Goal: Transaction & Acquisition: Subscribe to service/newsletter

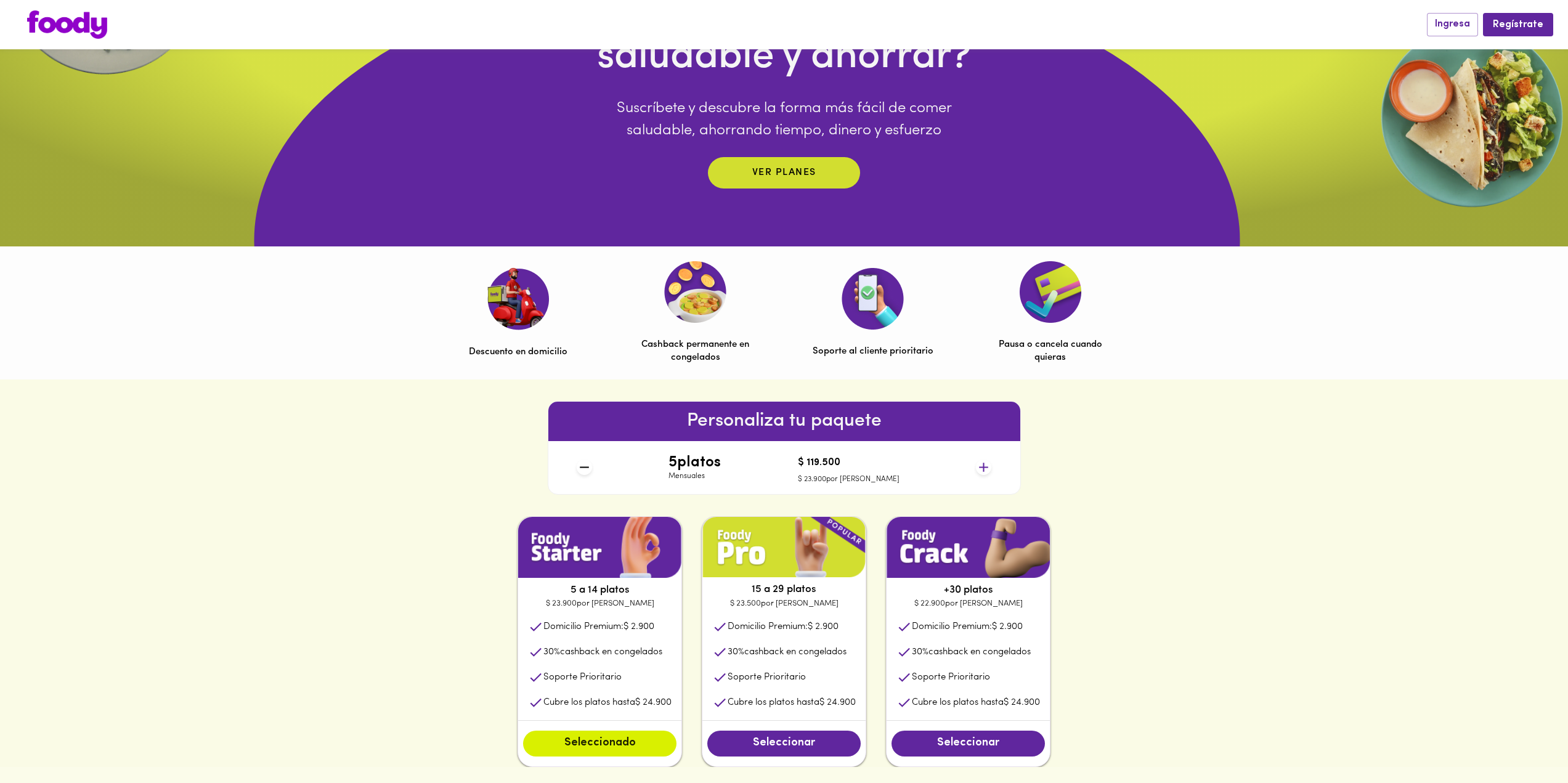
scroll to position [308, 0]
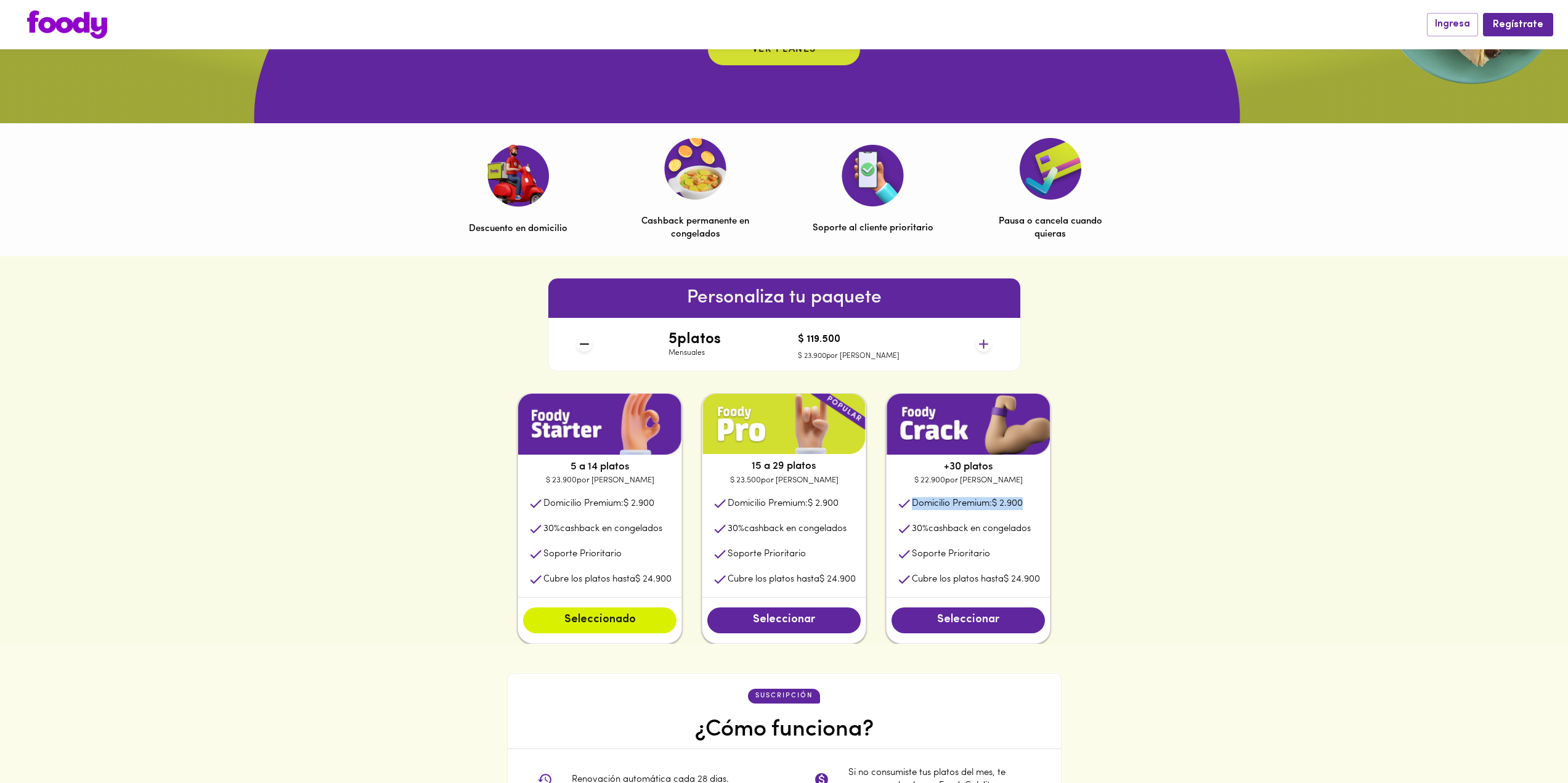
drag, startPoint x: 896, startPoint y: 503, endPoint x: 1031, endPoint y: 509, distance: 135.1
click at [1031, 509] on li "Domicilio Premium: $ 2.900" at bounding box center [968, 503] width 163 height 25
click at [1017, 501] on span "$ 2.900" at bounding box center [1007, 503] width 31 height 9
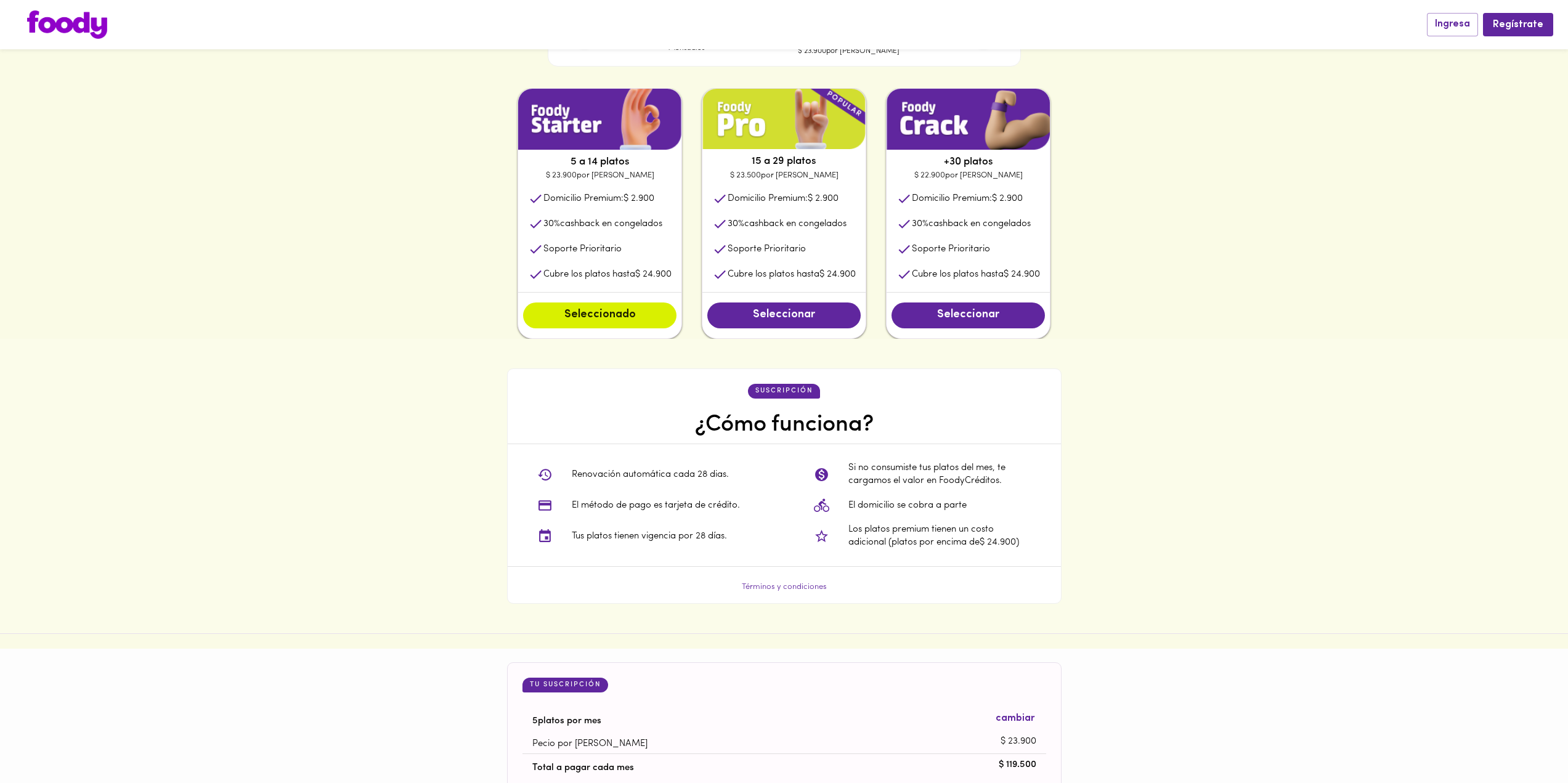
scroll to position [616, 0]
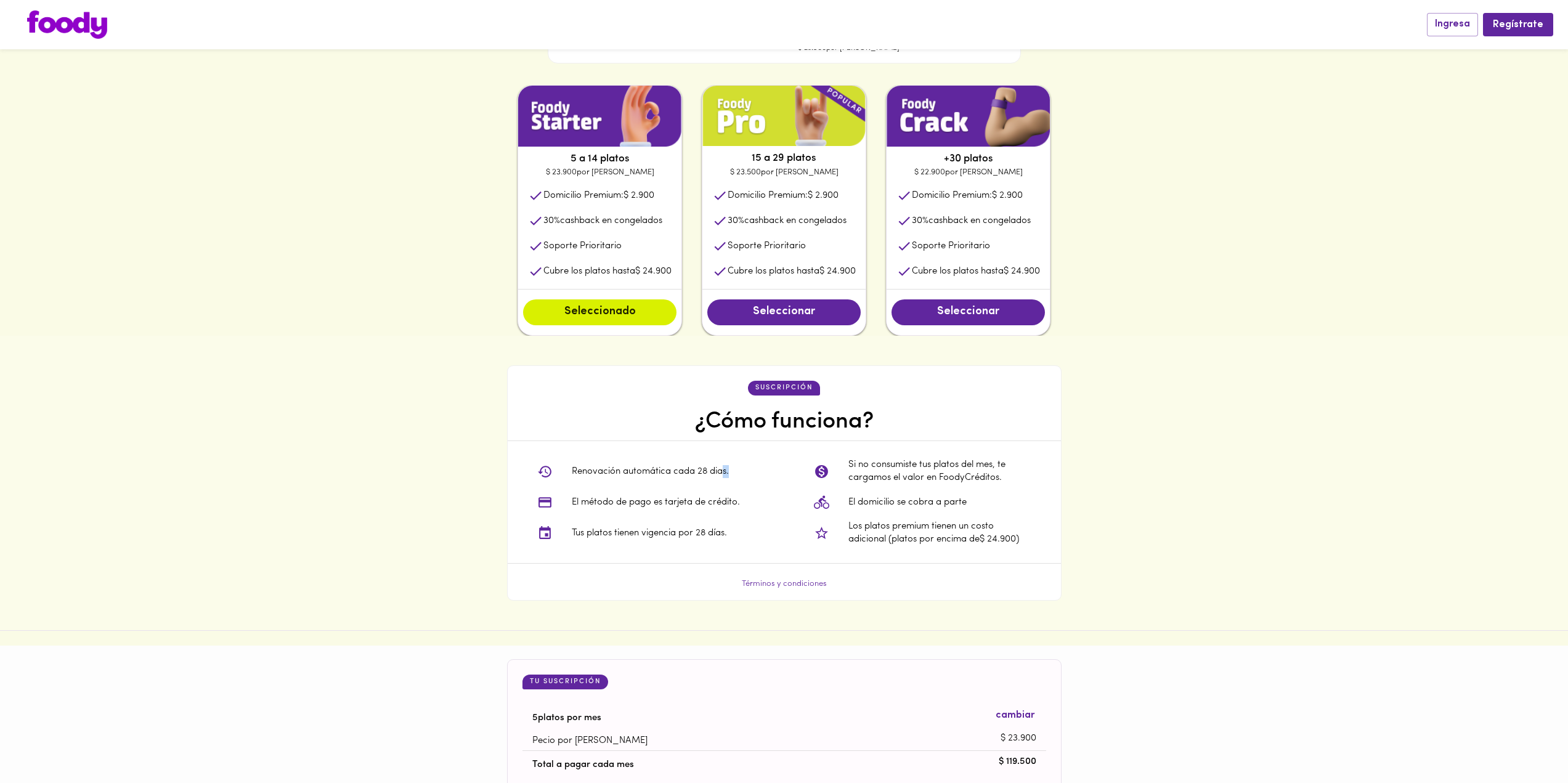
drag, startPoint x: 723, startPoint y: 474, endPoint x: 728, endPoint y: 471, distance: 5.8
click at [728, 471] on p "Renovación automática cada 28 dias." at bounding box center [650, 471] width 157 height 13
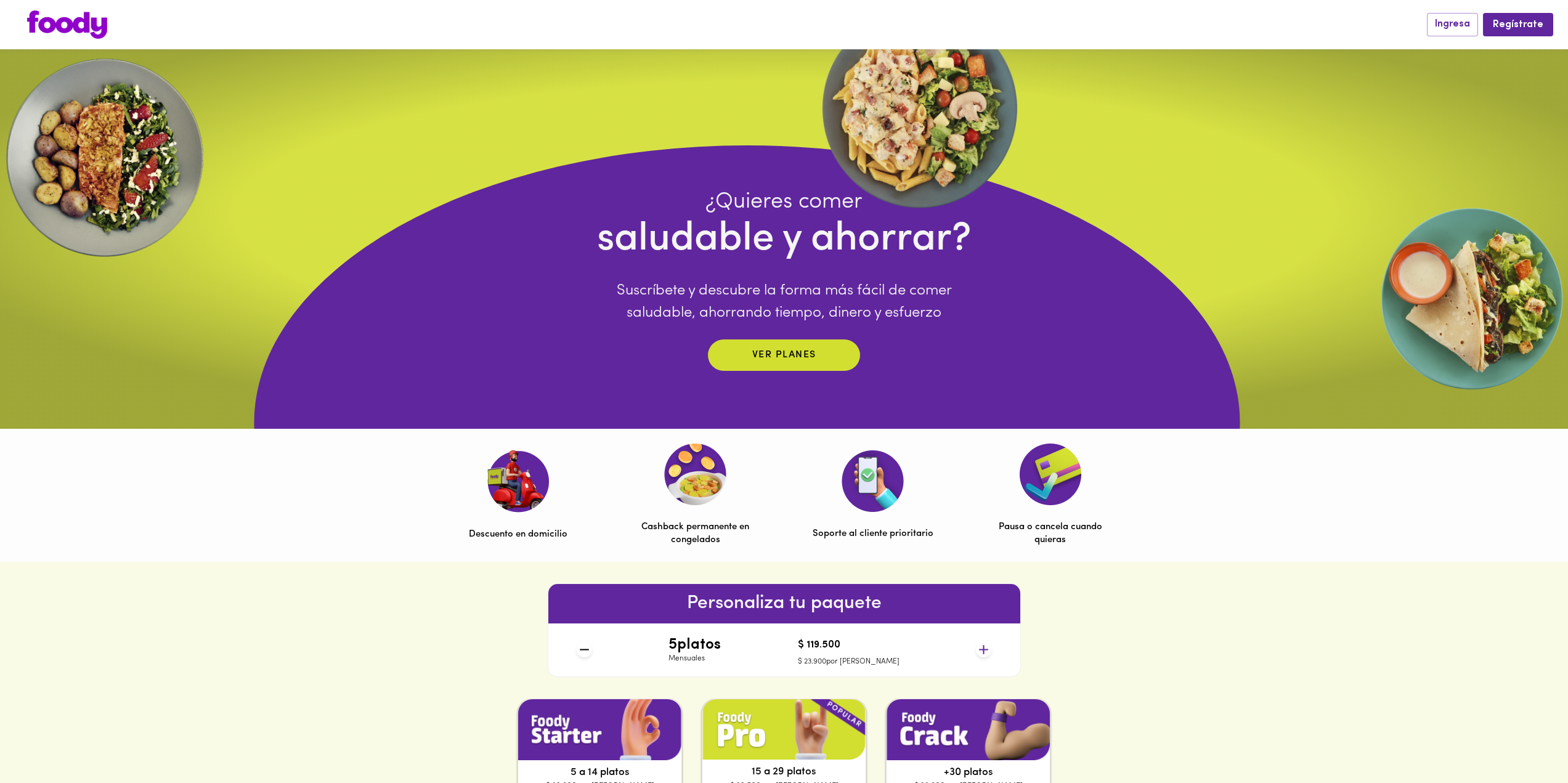
scroll to position [0, 0]
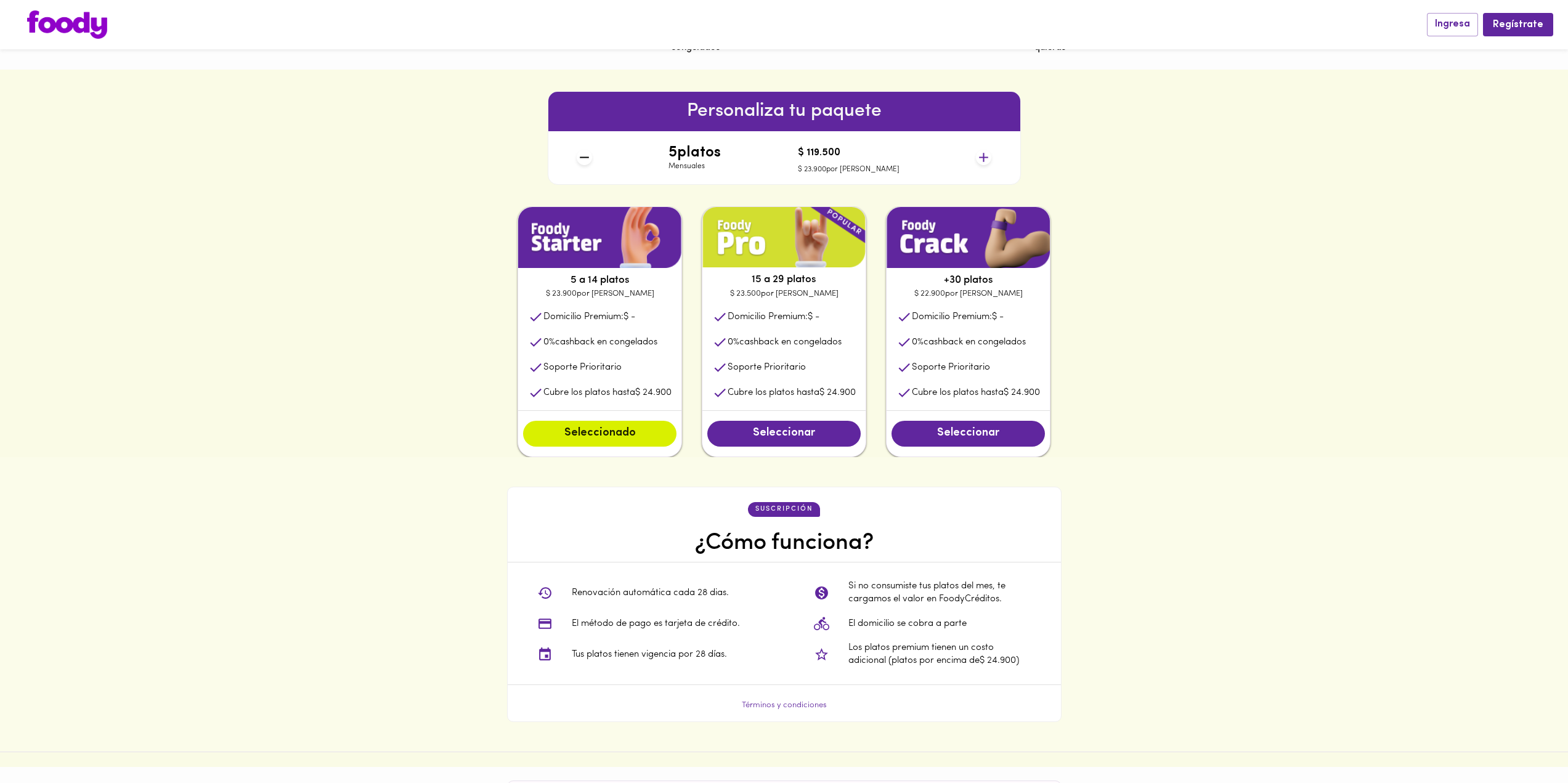
scroll to position [330, 0]
